Goal: Information Seeking & Learning: Learn about a topic

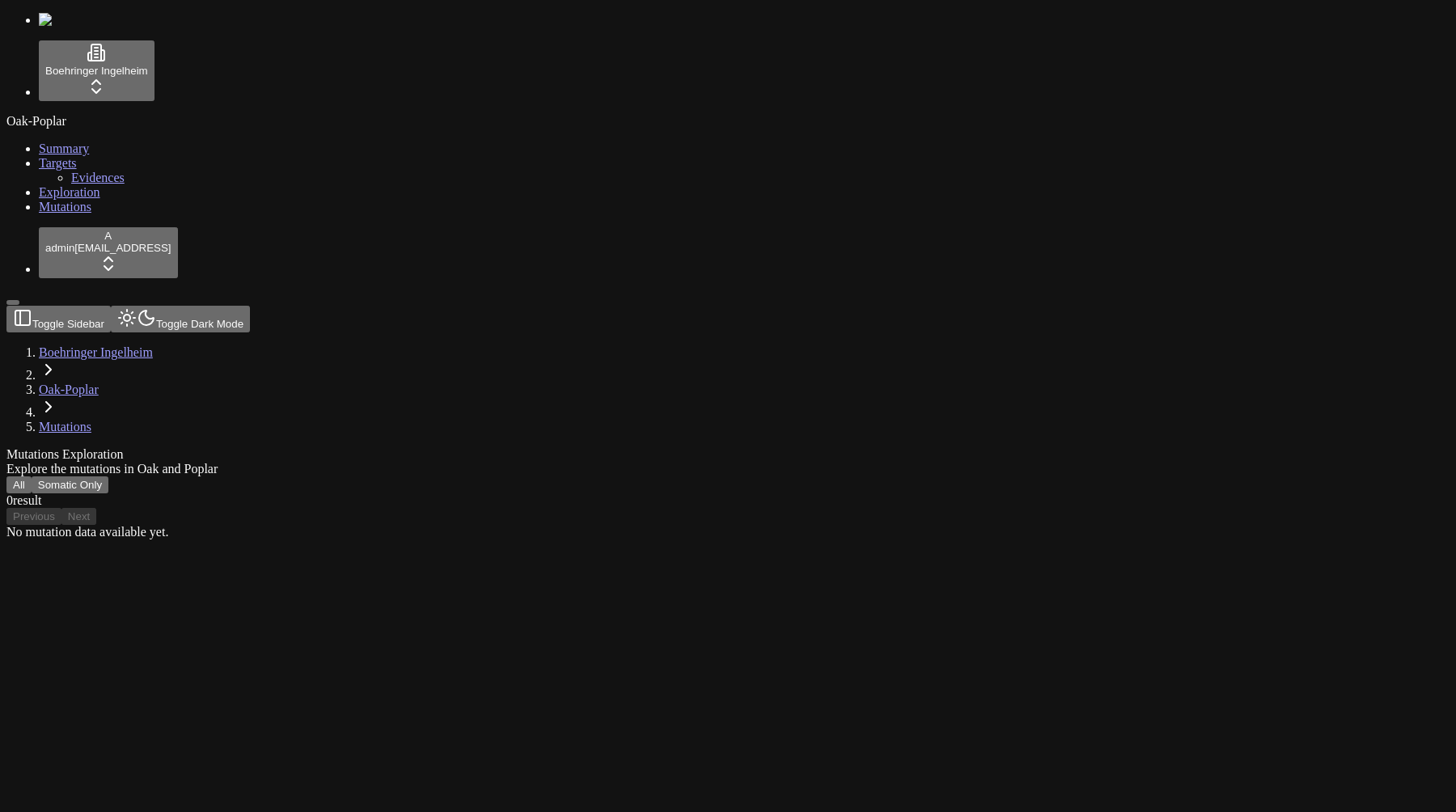
click at [92, 214] on link "Mutations" at bounding box center [65, 206] width 52 height 14
click at [32, 476] on button "All" at bounding box center [19, 484] width 25 height 17
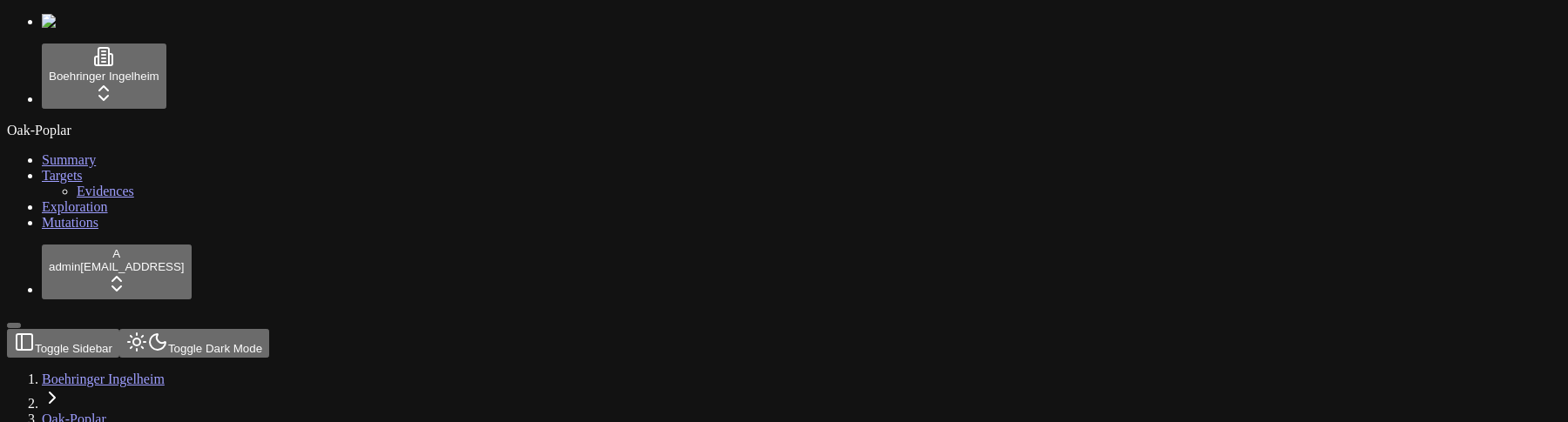
scroll to position [67, 0]
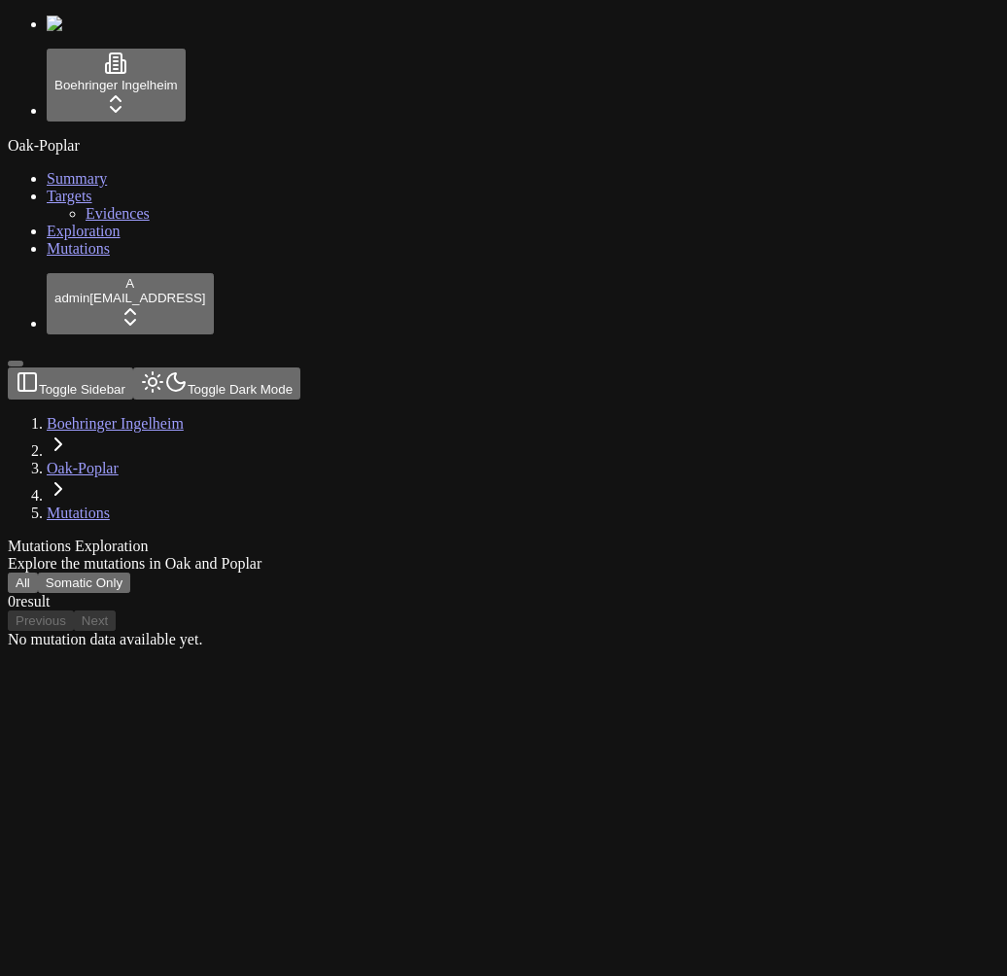
click at [713, 631] on div "No mutation data available yet." at bounding box center [410, 639] width 805 height 17
click at [539, 631] on div "No mutation data available yet." at bounding box center [410, 639] width 805 height 17
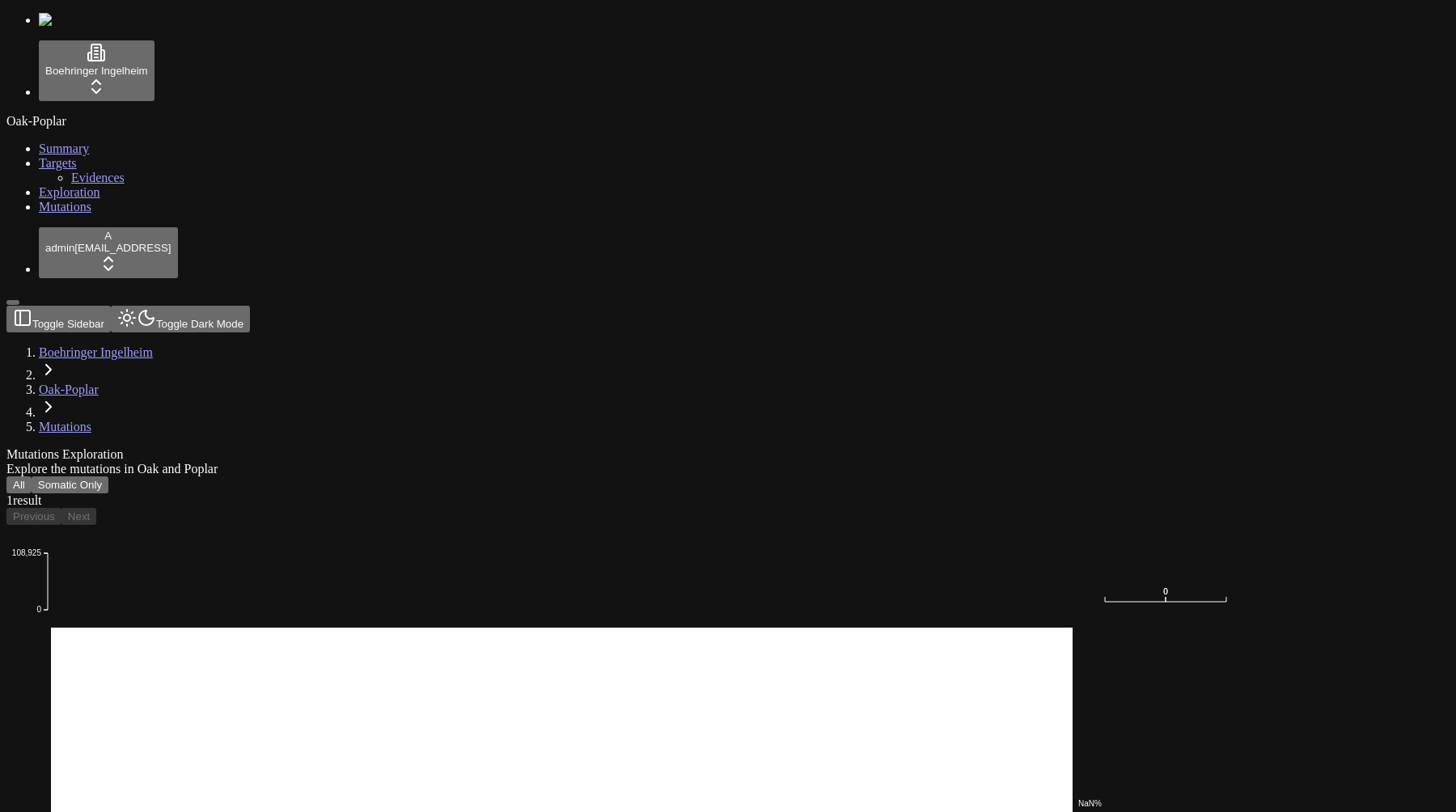
click at [1131, 476] on div "All Somatic Only 1 result Previous Next" at bounding box center [650, 500] width 1288 height 48
click at [872, 525] on icon "0 108,925 TMB NaN% 0 0 undefined • undefined • Multi_Hit" at bounding box center [637, 811] width 1260 height 573
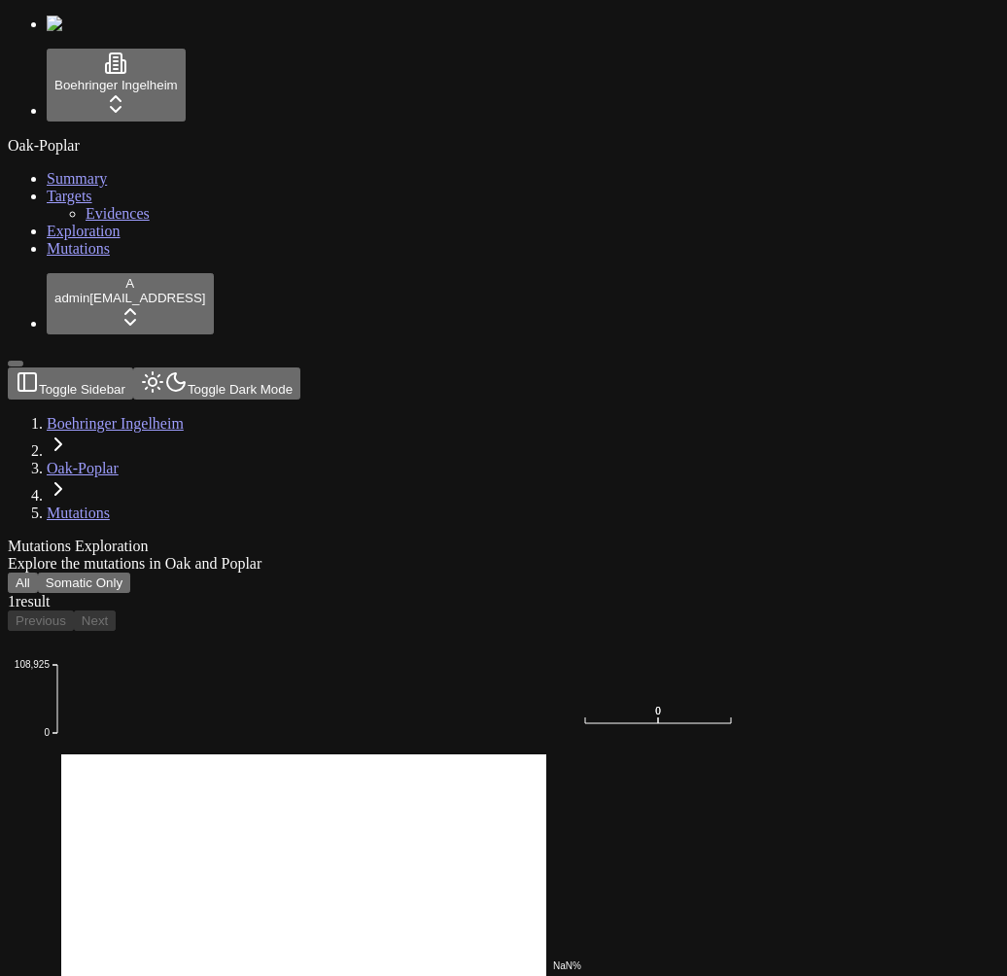
click at [541, 555] on div "Explore the mutations in Oak and Poplar" at bounding box center [410, 563] width 805 height 17
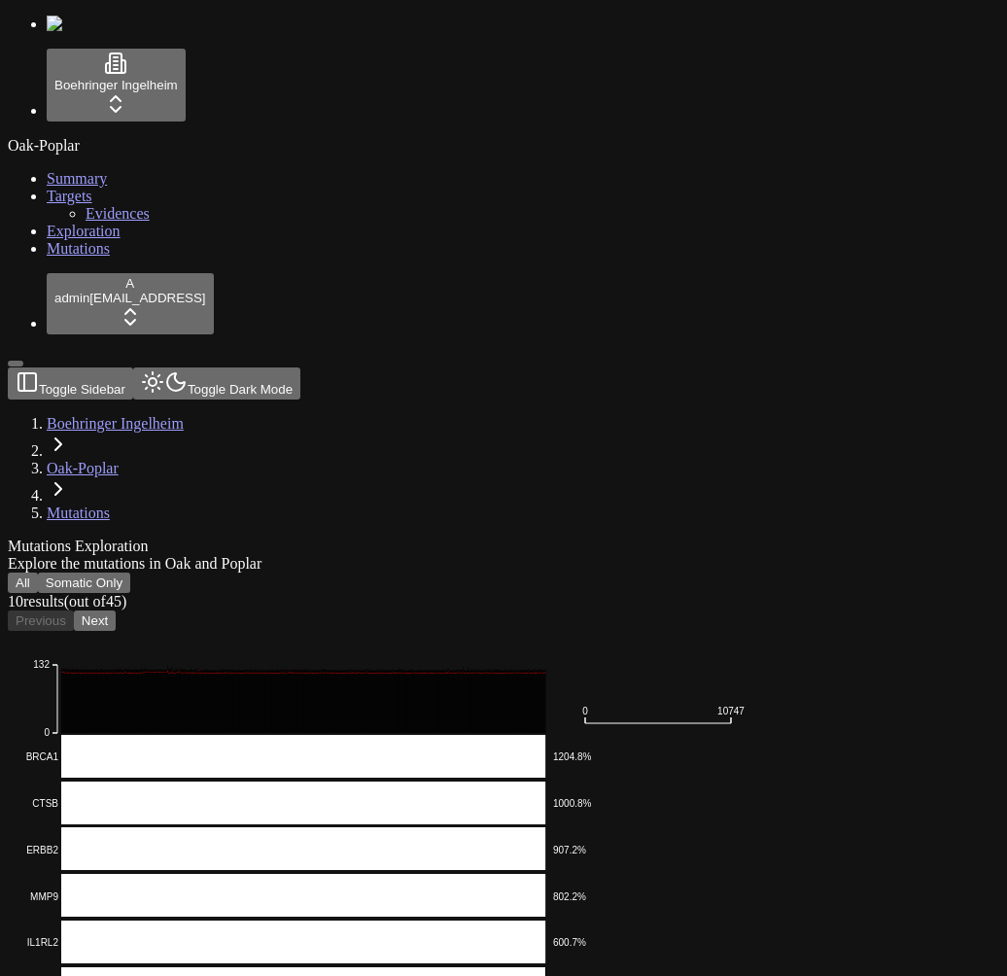
click at [116, 610] on button "Next" at bounding box center [95, 620] width 42 height 20
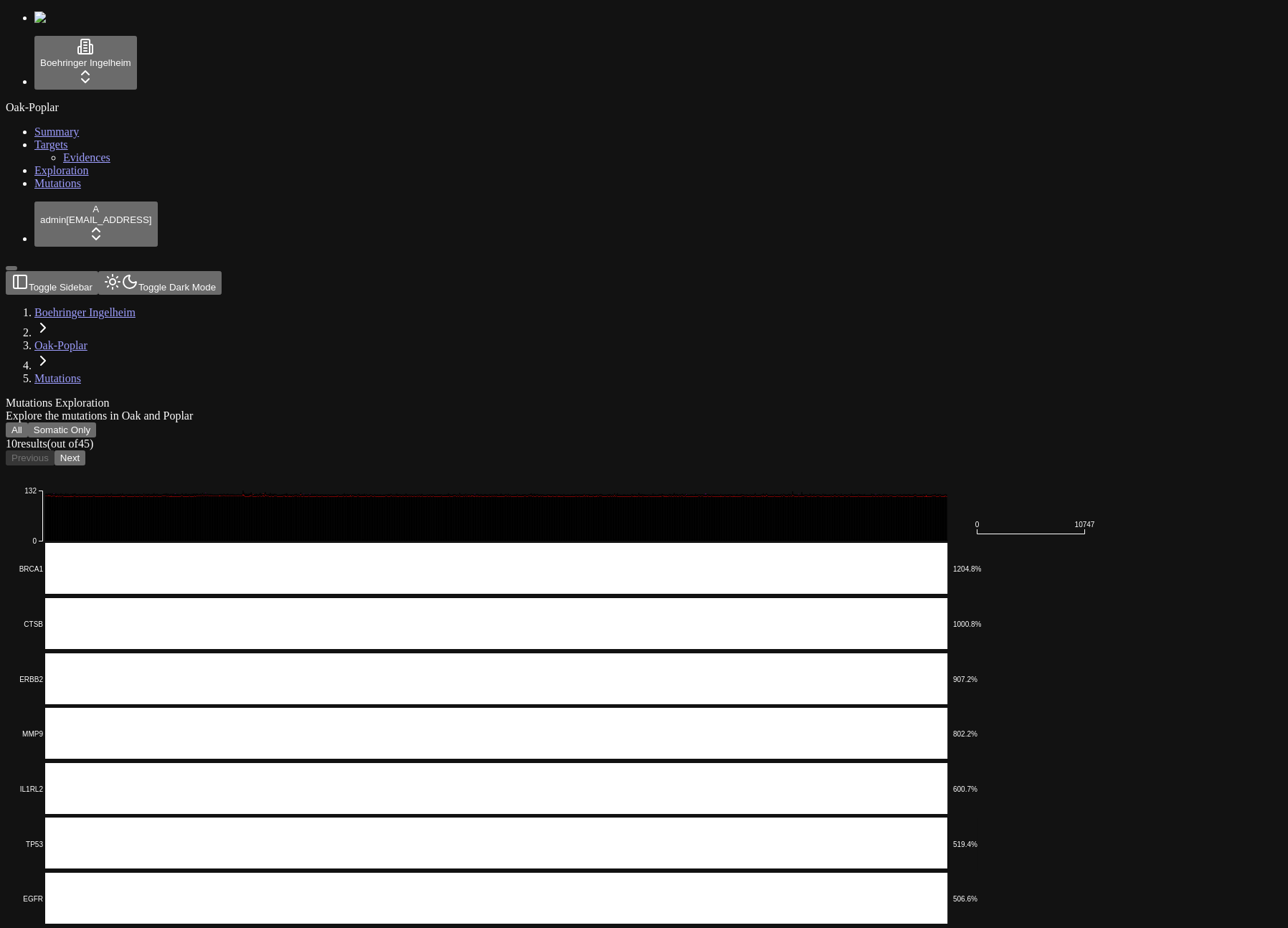
click at [1010, 422] on div "All Somatic Only 10 result s (out of 45 ) Previous Next" at bounding box center [575, 444] width 1139 height 43
click at [382, 466] on icon "Missense_Mutation Nonsense_Mutation Frame_Shift_Del In_Frame_Del Splice_Site In…" at bounding box center [563, 824] width 1115 height 717
click at [514, 396] on div "Mutations Exploration Explore the mutations in Oak and Poplar All Somatic Only …" at bounding box center [575, 791] width 1139 height 788
